Goal: Task Accomplishment & Management: Use online tool/utility

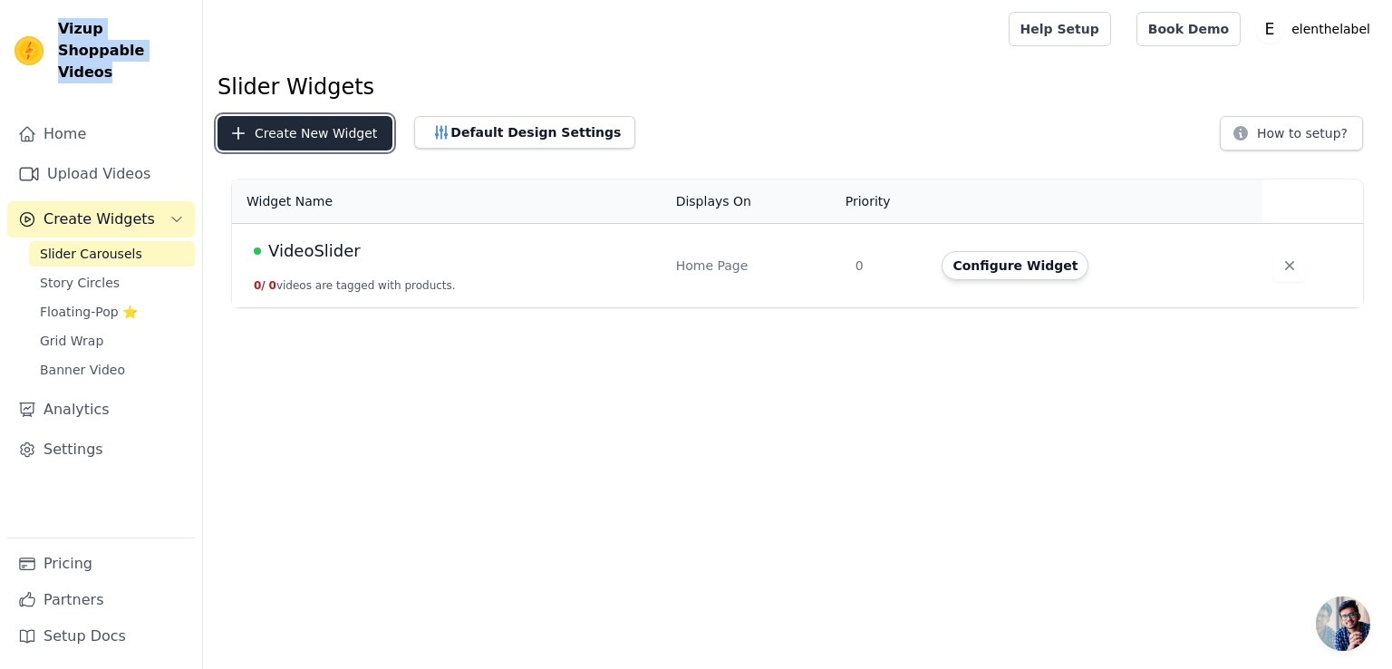
click at [345, 134] on button "Create New Widget" at bounding box center [305, 133] width 175 height 34
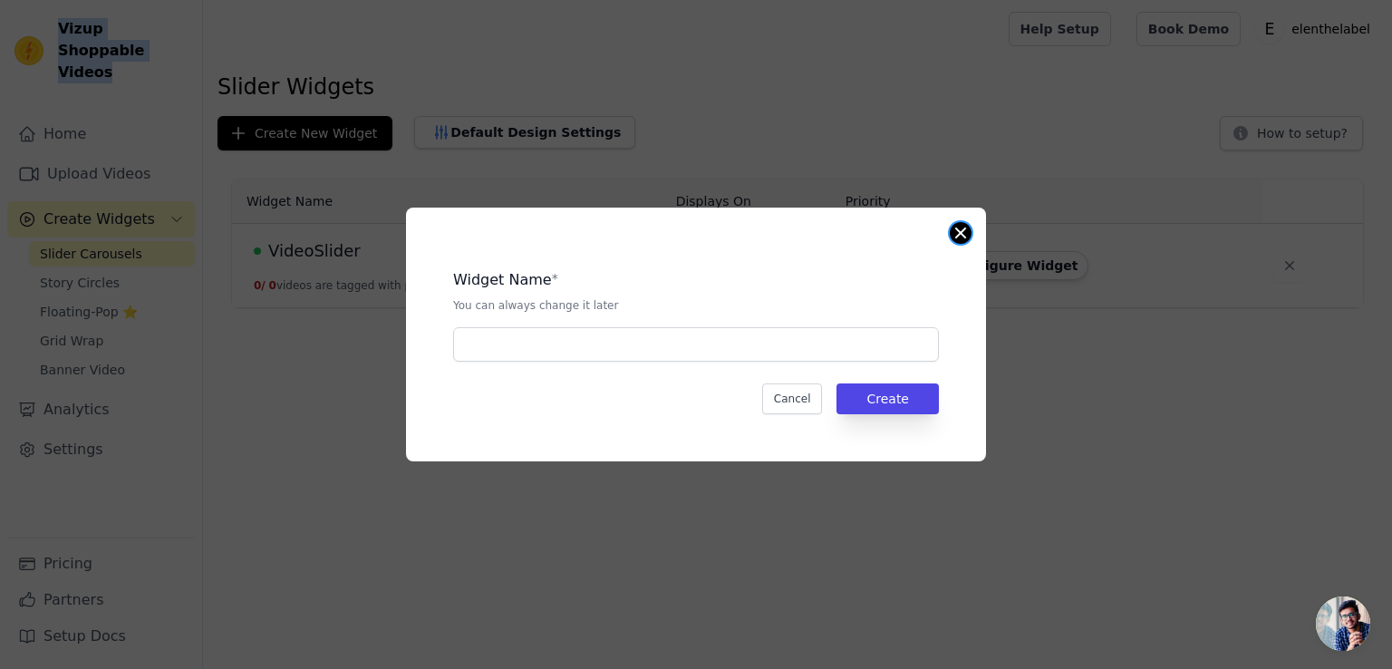
click at [957, 236] on button "Close modal" at bounding box center [961, 233] width 22 height 22
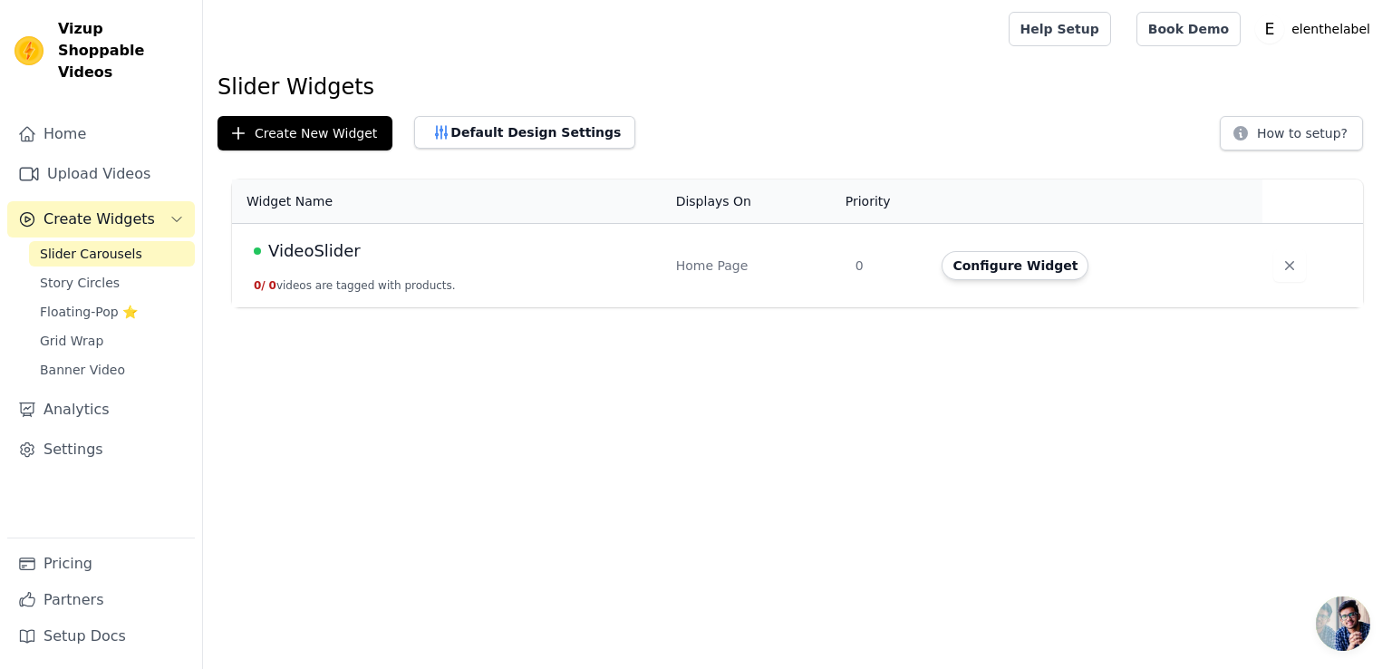
click at [529, 270] on td "VideoSlider 0 / 0 videos are tagged with products." at bounding box center [448, 266] width 433 height 84
click at [998, 267] on button "Configure Widget" at bounding box center [1015, 265] width 147 height 29
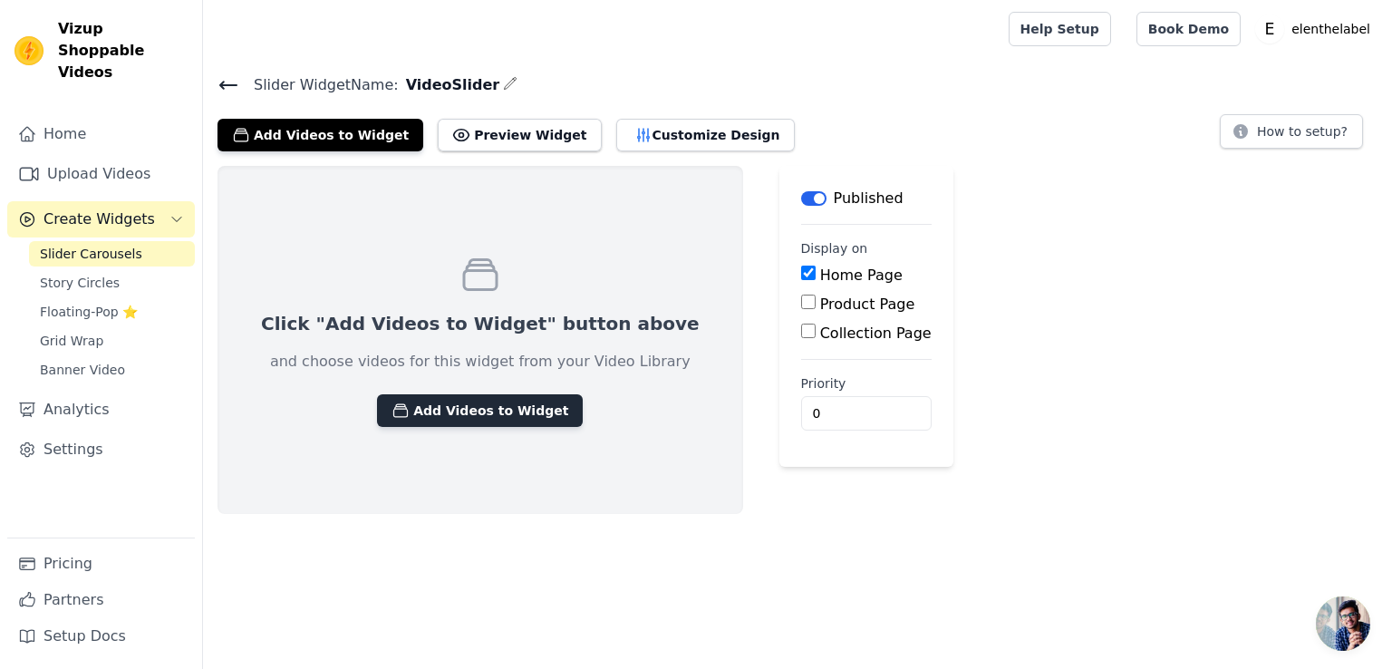
click at [477, 413] on button "Add Videos to Widget" at bounding box center [480, 410] width 206 height 33
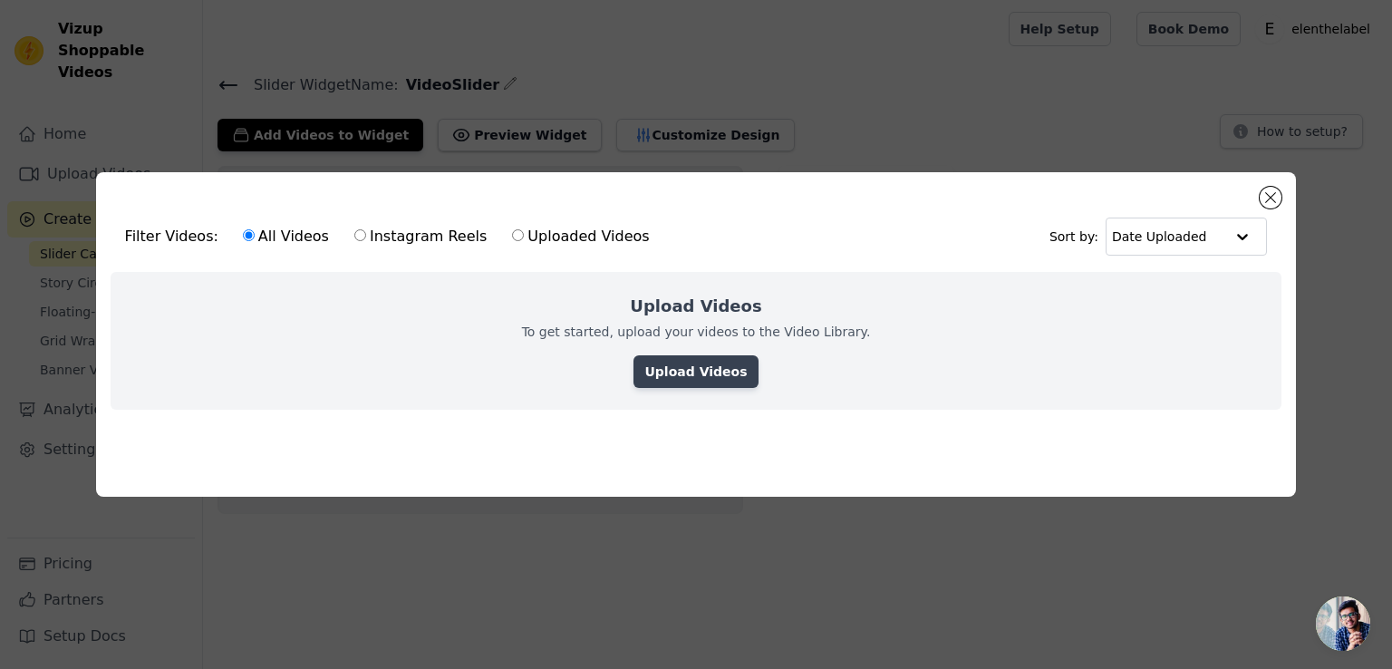
click at [682, 370] on link "Upload Videos" at bounding box center [696, 371] width 124 height 33
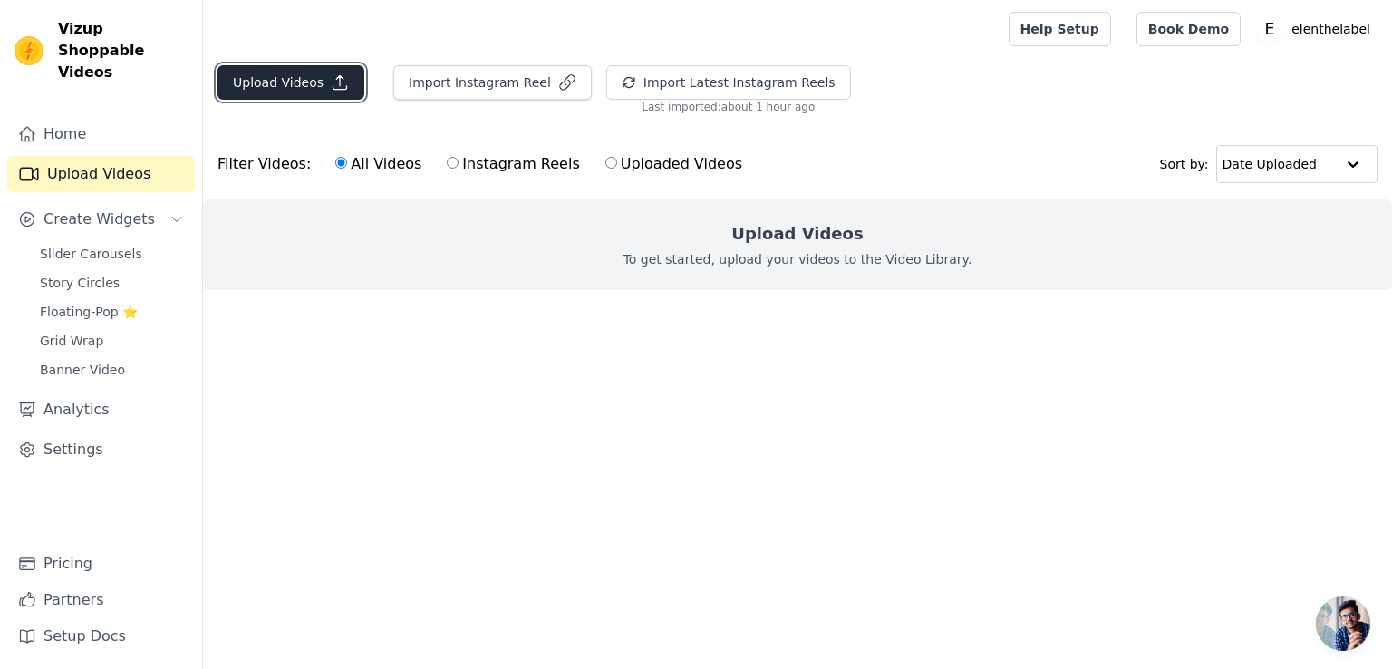
click at [310, 96] on button "Upload Videos" at bounding box center [291, 82] width 147 height 34
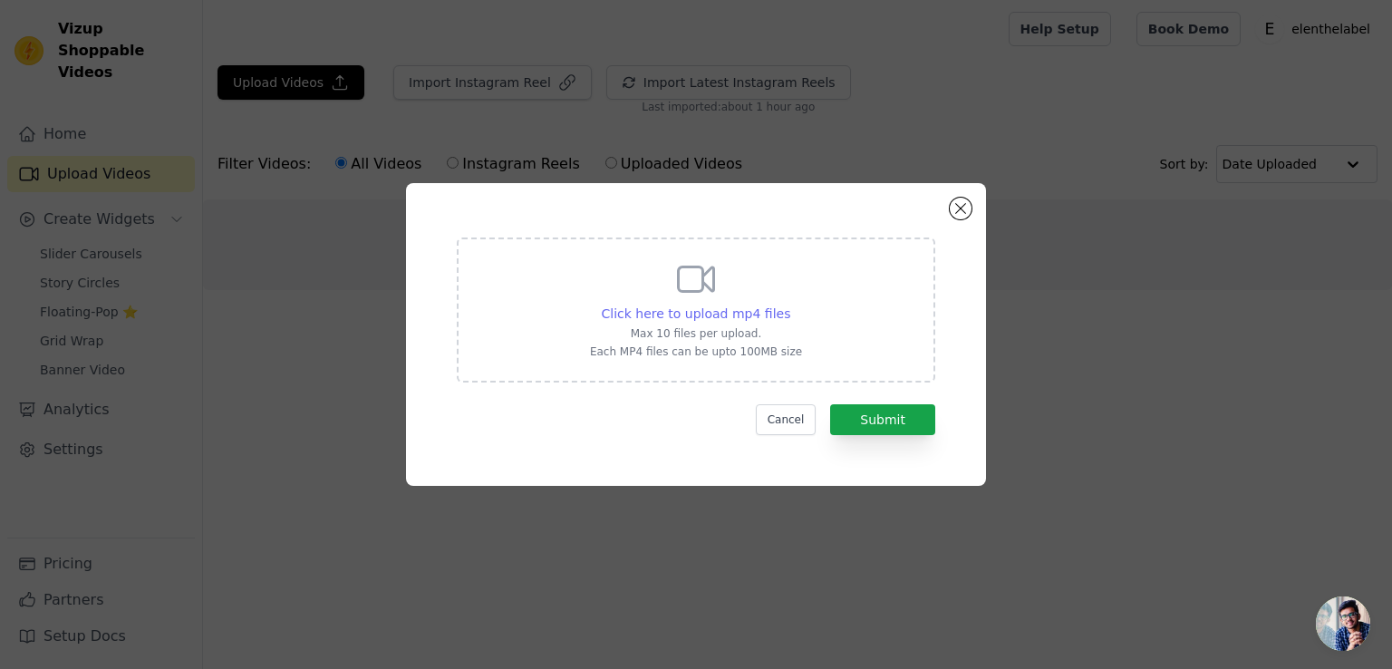
click at [753, 309] on span "Click here to upload mp4 files" at bounding box center [696, 313] width 189 height 15
click at [789, 305] on input "Click here to upload mp4 files Max 10 files per upload. Each MP4 files can be u…" at bounding box center [789, 304] width 1 height 1
click at [798, 422] on button "Cancel" at bounding box center [786, 419] width 61 height 31
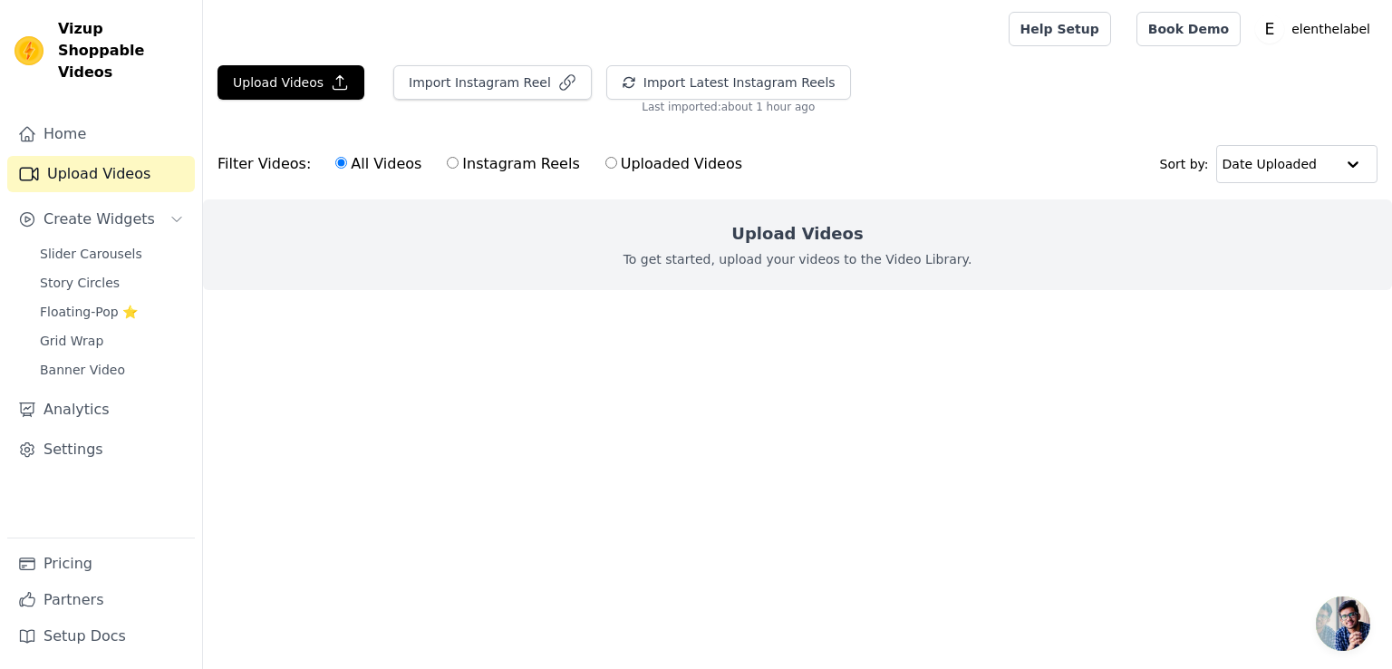
click at [447, 160] on input "Instagram Reels" at bounding box center [453, 163] width 12 height 12
radio input "true"
click at [605, 159] on label "Uploaded Videos" at bounding box center [674, 164] width 139 height 24
click at [605, 159] on input "Uploaded Videos" at bounding box center [611, 163] width 12 height 12
radio input "true"
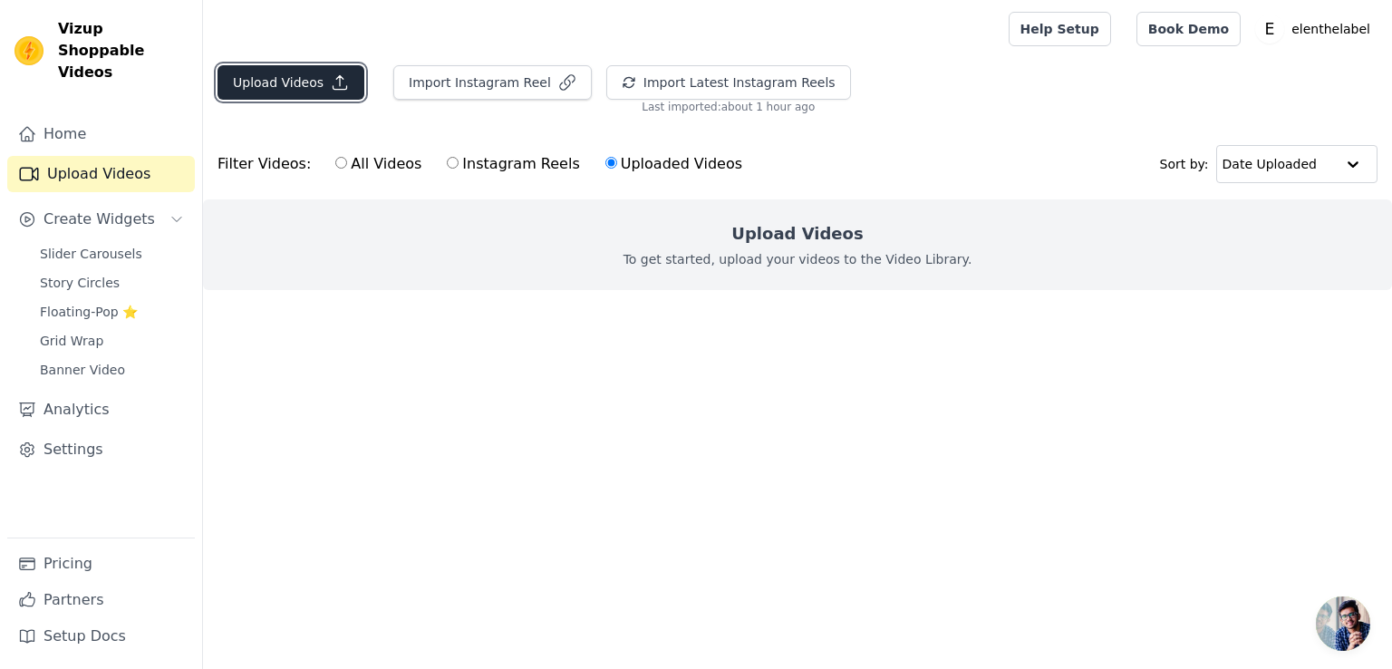
click at [332, 84] on icon "button" at bounding box center [340, 82] width 18 height 18
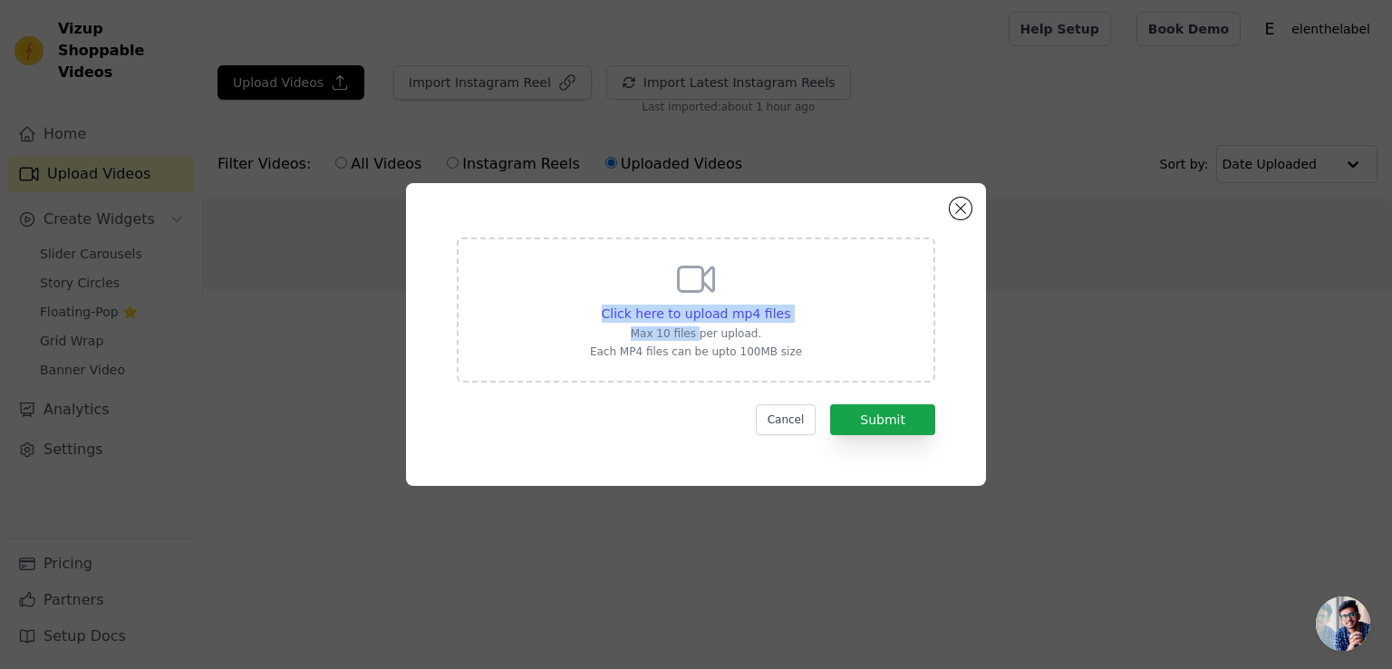
drag, startPoint x: 605, startPoint y: 305, endPoint x: 702, endPoint y: 329, distance: 99.8
click at [702, 329] on div "Click here to upload mp4 files Max 10 files per upload. Each MP4 files can be u…" at bounding box center [696, 308] width 212 height 102
click at [841, 343] on div "Click here to upload mp4 files Max 10 files per upload. Each MP4 files can be u…" at bounding box center [696, 309] width 479 height 145
click at [790, 305] on input "Click here to upload mp4 files Max 10 files per upload. Each MP4 files can be u…" at bounding box center [789, 304] width 1 height 1
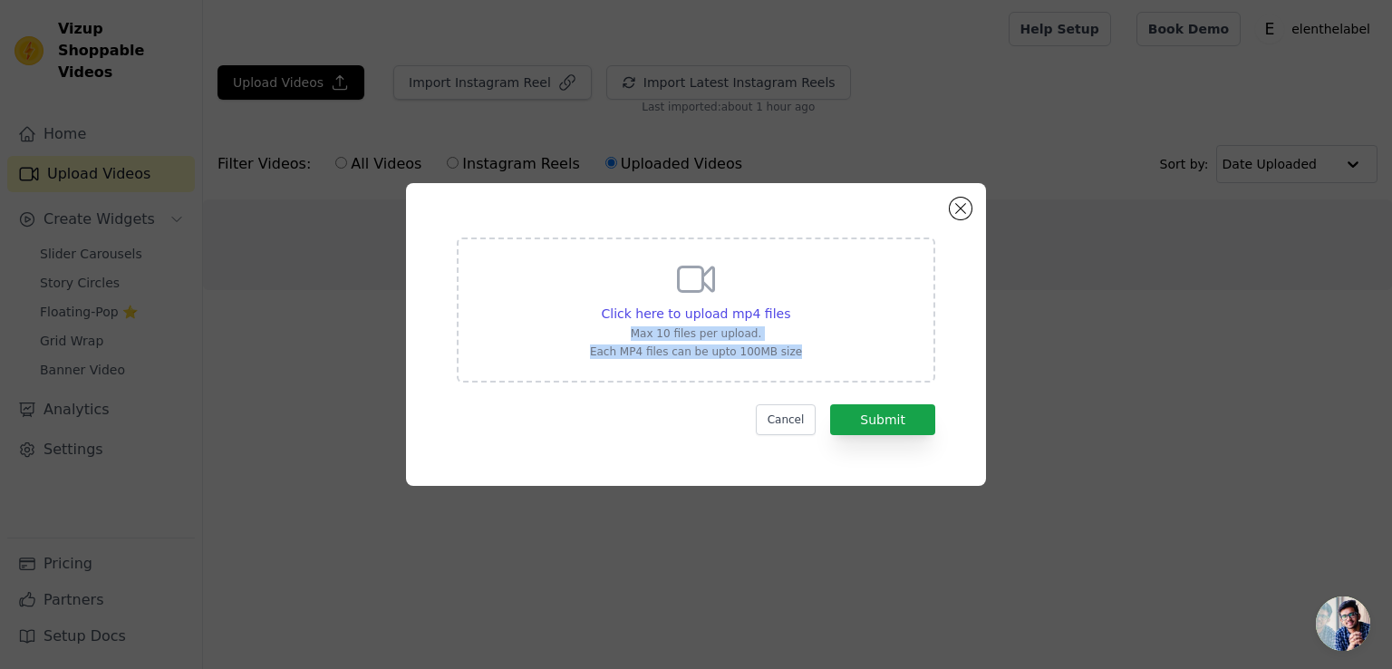
drag, startPoint x: 634, startPoint y: 333, endPoint x: 804, endPoint y: 345, distance: 170.0
click at [804, 345] on div "Click here to upload mp4 files Max 10 files per upload. Each MP4 files can be u…" at bounding box center [696, 309] width 479 height 145
copy div "Max 10 files per upload. Each MP4 files can be upto 100MB size"
